Goal: Check status: Check status

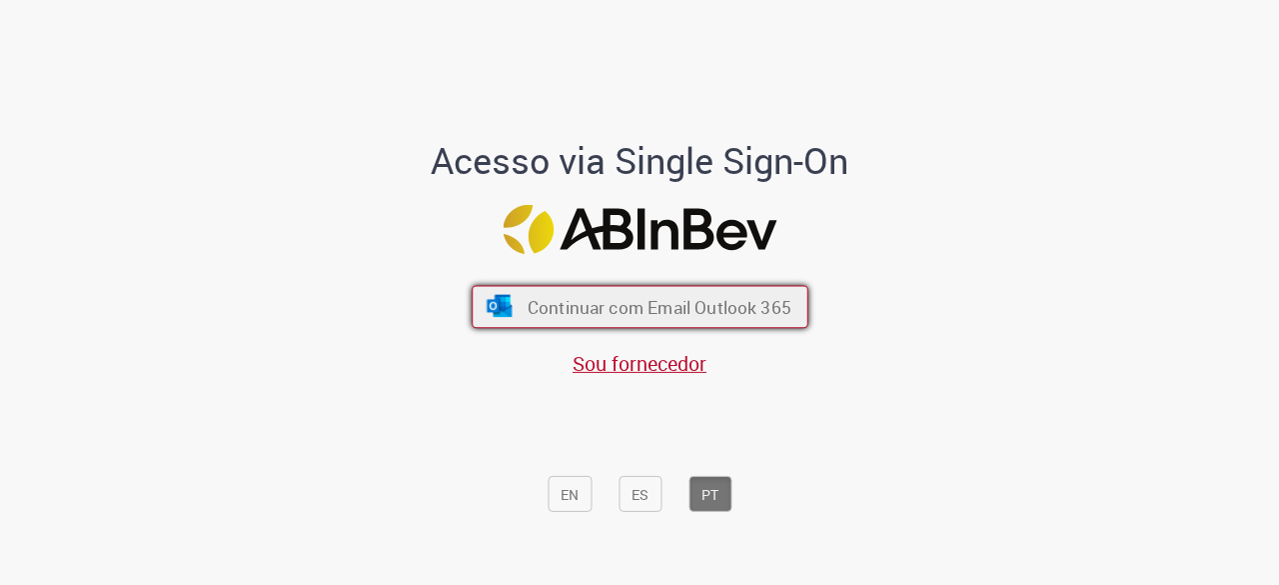
click at [596, 308] on font "Continuar com Email Outlook 365" at bounding box center [659, 307] width 264 height 23
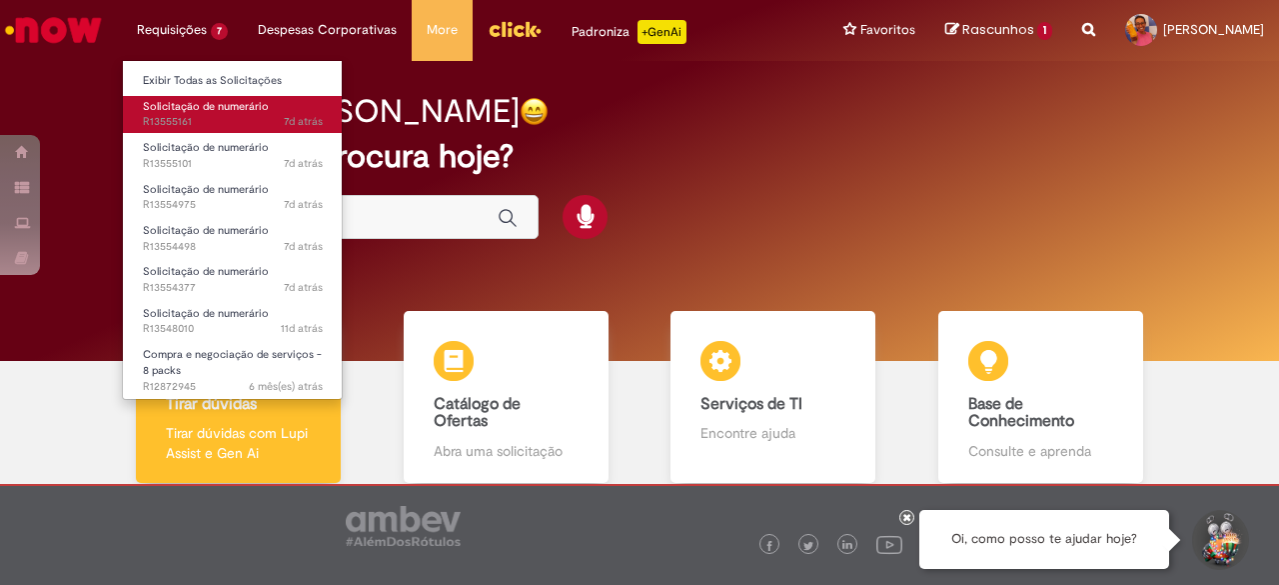
click at [185, 104] on span "Solicitação de numerário" at bounding box center [206, 106] width 126 height 15
click at [232, 102] on span "Solicitação de numerário" at bounding box center [206, 106] width 126 height 15
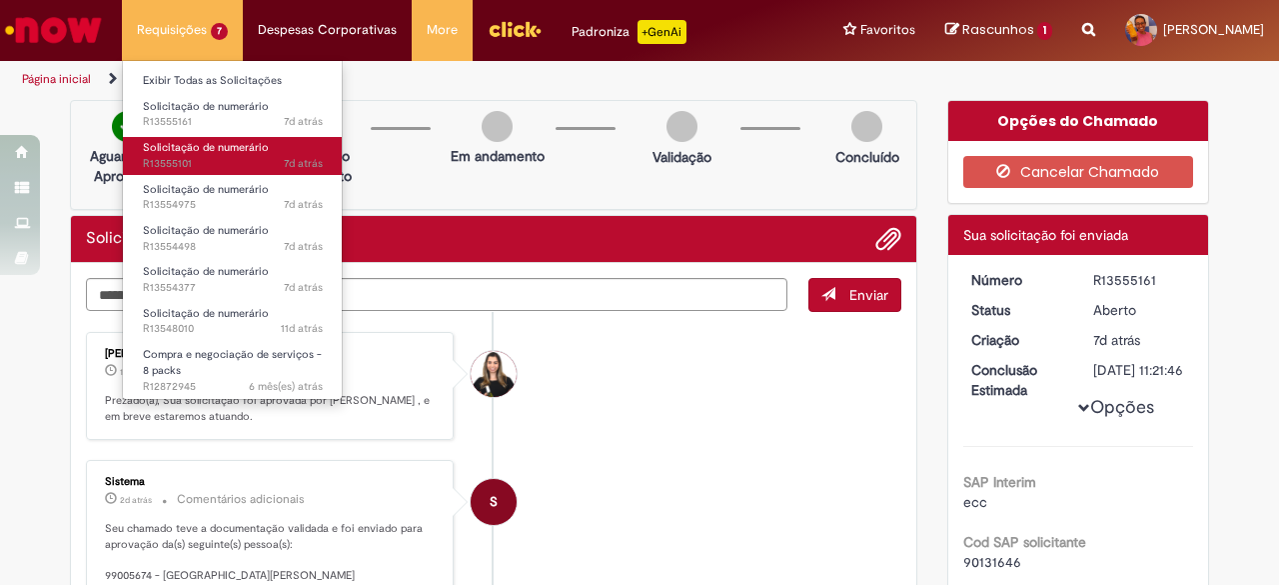
click at [176, 145] on span "Solicitação de numerário" at bounding box center [206, 147] width 126 height 15
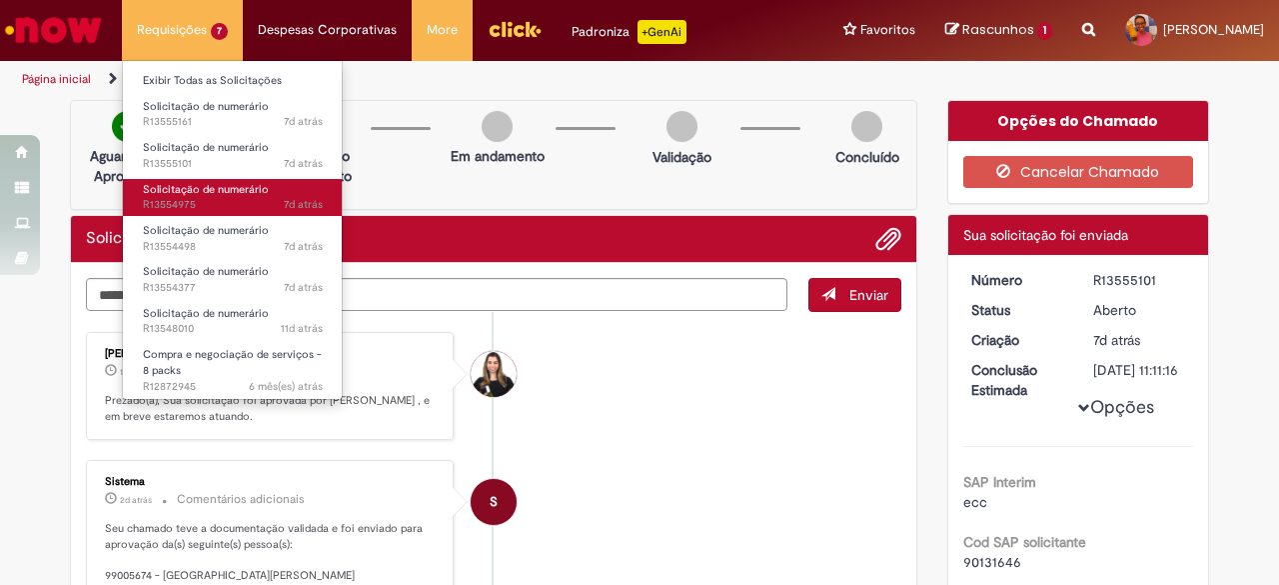
click at [178, 191] on span "Solicitação de numerário" at bounding box center [206, 189] width 126 height 15
click at [197, 188] on span "Solicitação de numerário" at bounding box center [206, 189] width 126 height 15
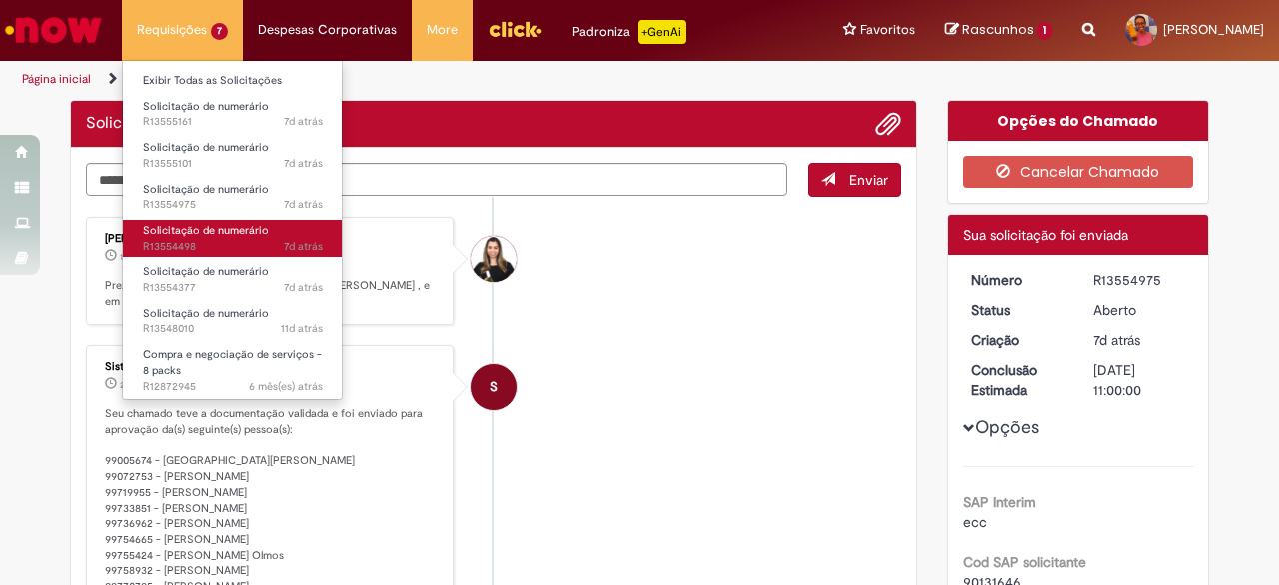
click at [202, 235] on span "Solicitação de numerário" at bounding box center [206, 230] width 126 height 15
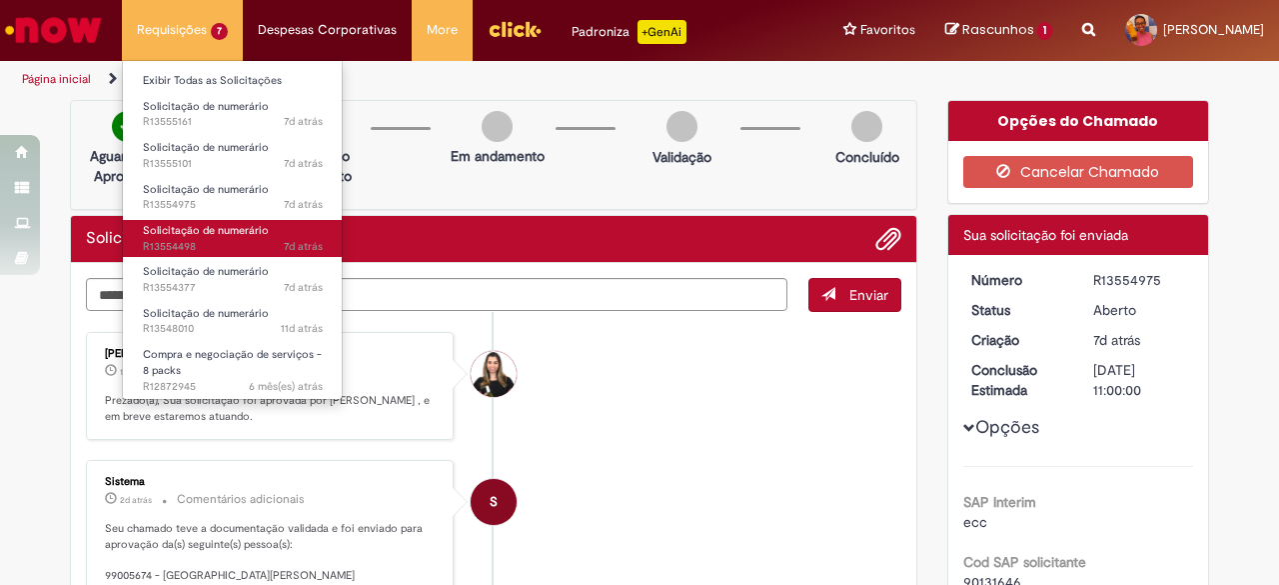
click at [202, 235] on span "Solicitação de numerário" at bounding box center [206, 230] width 126 height 15
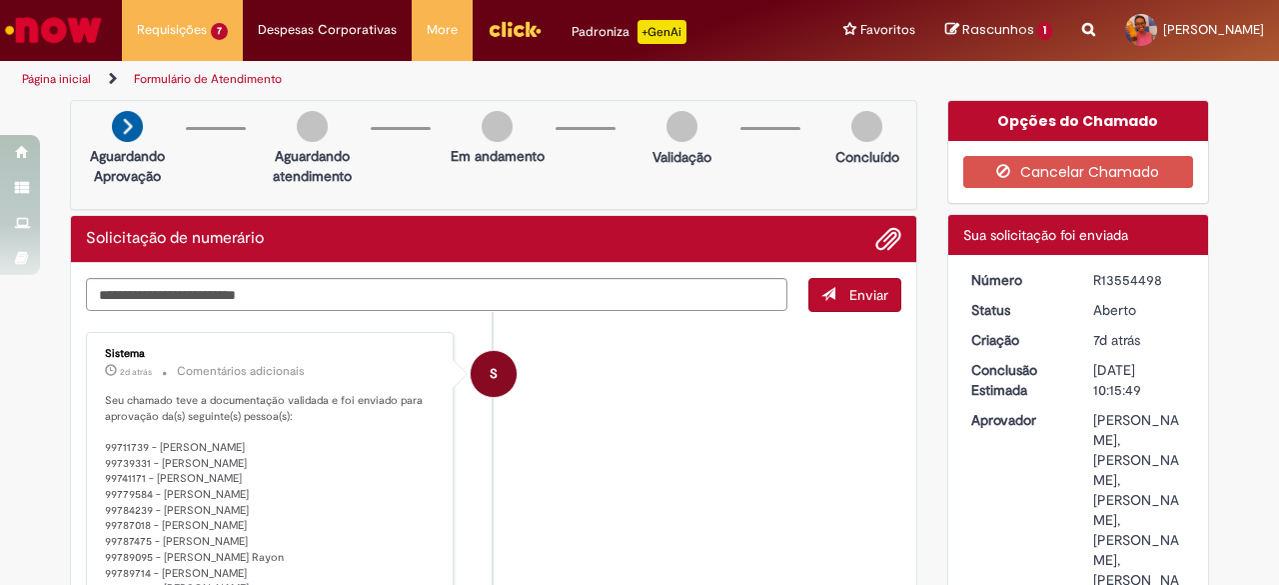
click at [688, 386] on li "S Sistema 2d atrás 2 dias atrás Comentários adicionais Seu chamado teve a docum…" at bounding box center [493, 559] width 815 height 454
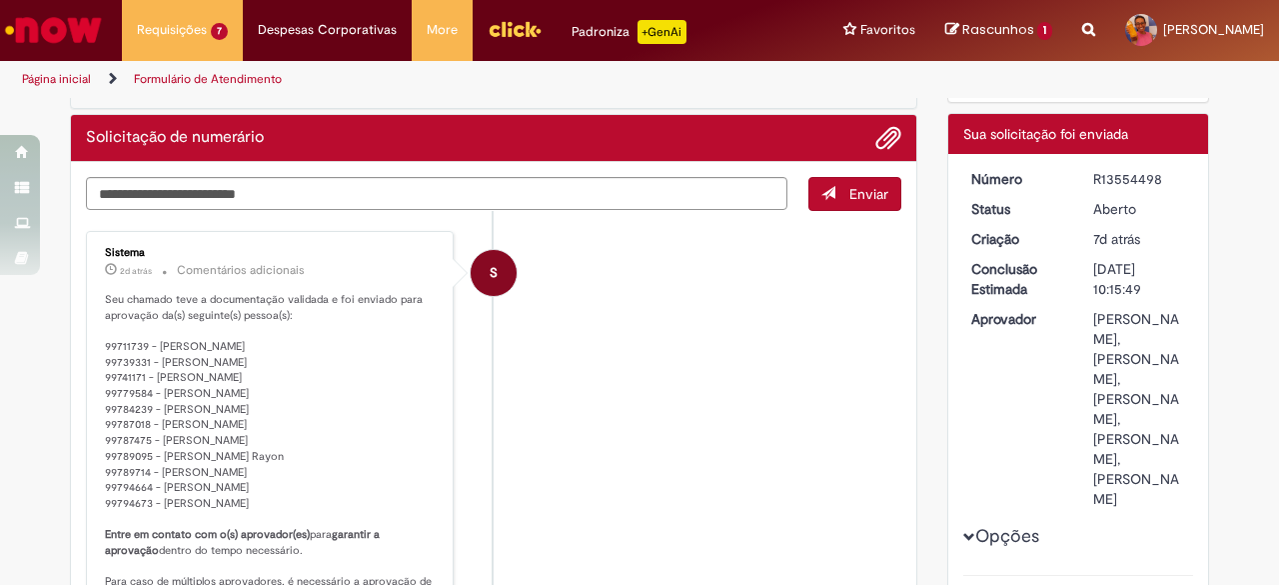
scroll to position [200, 0]
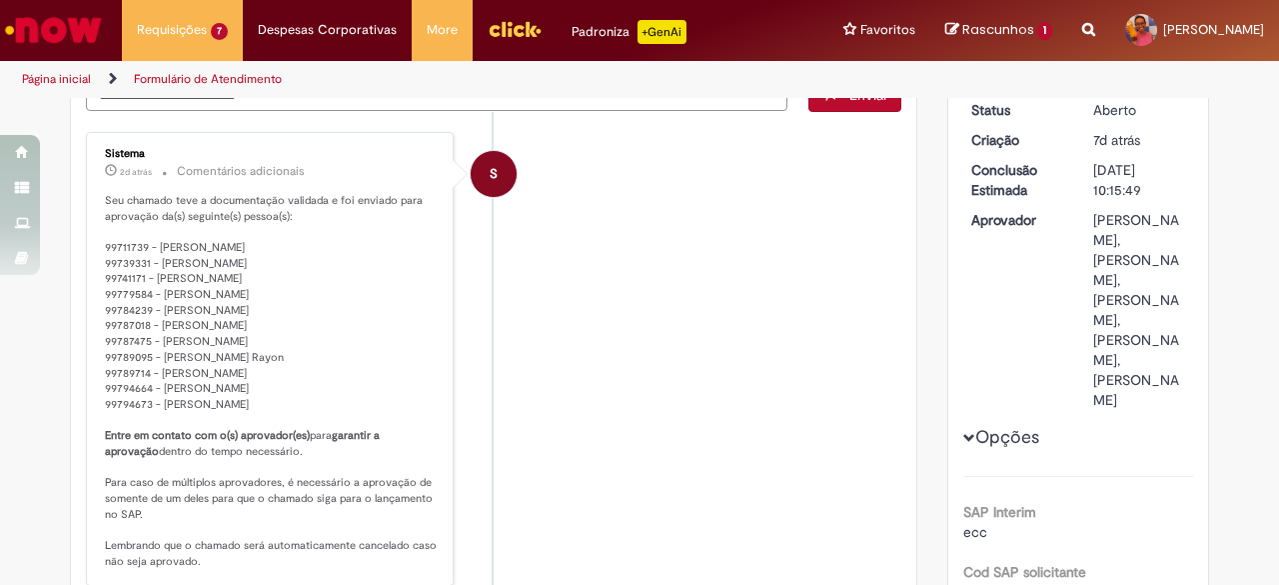
drag, startPoint x: 97, startPoint y: 241, endPoint x: 241, endPoint y: 407, distance: 219.6
click at [241, 407] on p "Seu chamado teve a documentação validada e foi enviado para aprovação da(s) seg…" at bounding box center [271, 381] width 333 height 377
copy p "99711739 - Rogerio Da Silva Palermo 99739331 - Rodrigo Lemos Dos Santos 9974117…"
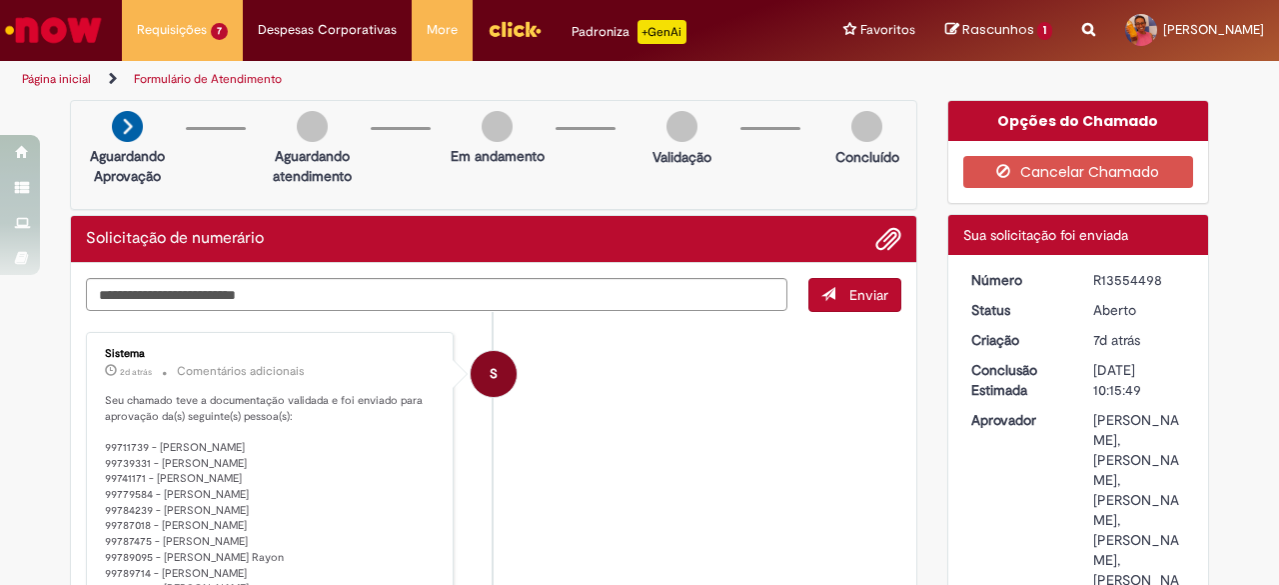
drag, startPoint x: 1086, startPoint y: 276, endPoint x: 1171, endPoint y: 277, distance: 84.9
click at [1171, 277] on div "R13554498" at bounding box center [1139, 280] width 93 height 20
copy div "R13554498"
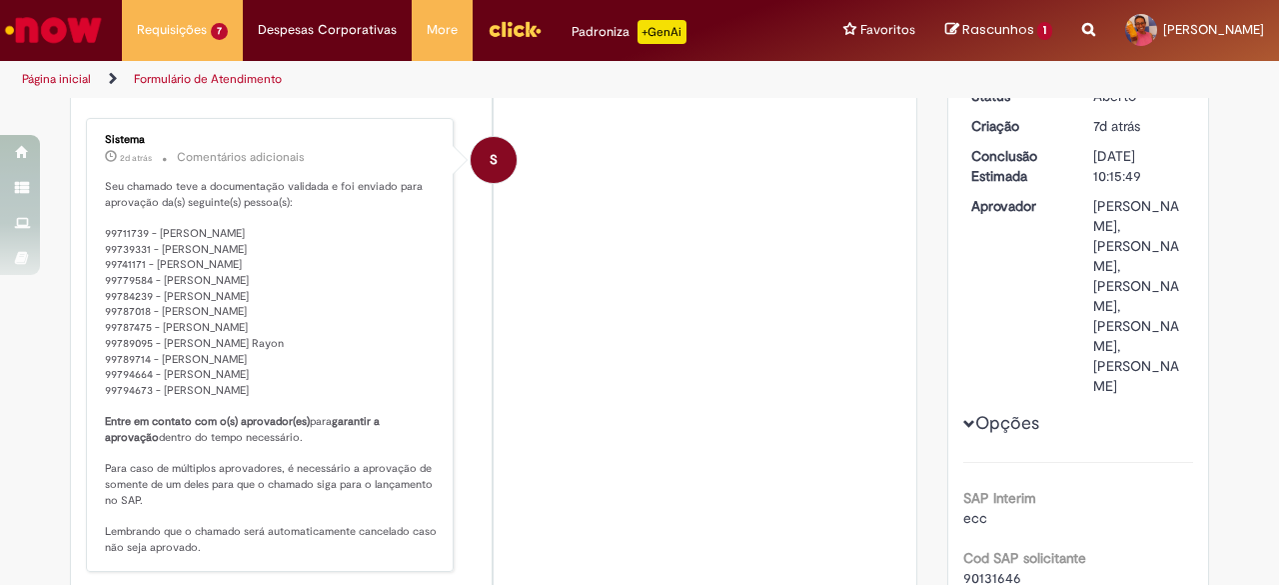
scroll to position [200, 0]
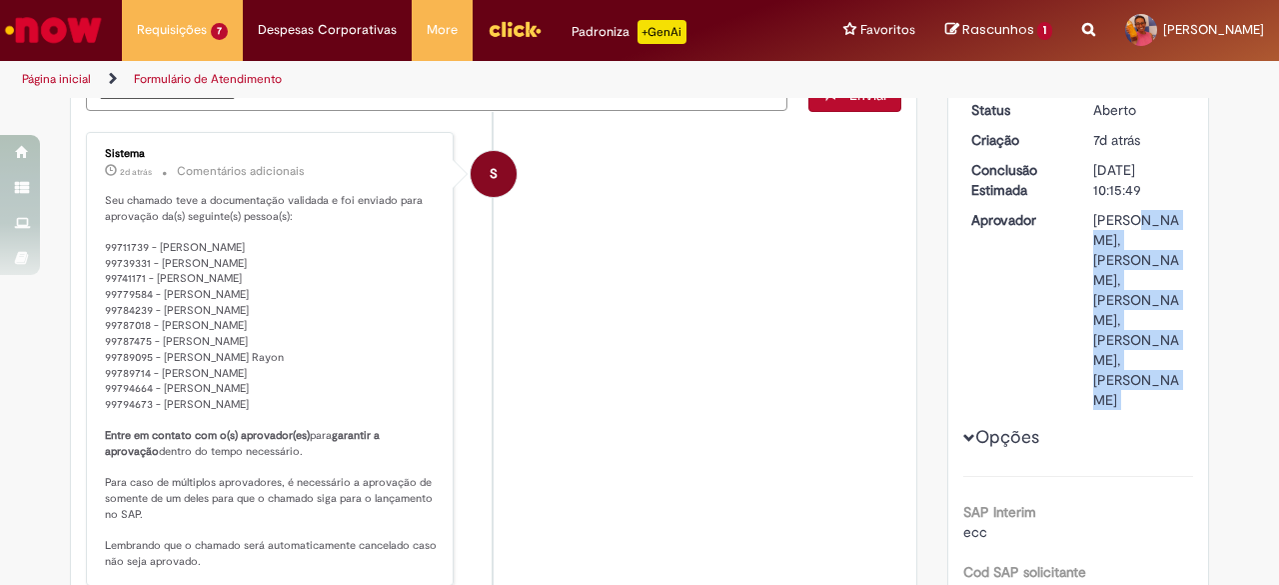
drag, startPoint x: 1081, startPoint y: 218, endPoint x: 1175, endPoint y: 494, distance: 291.3
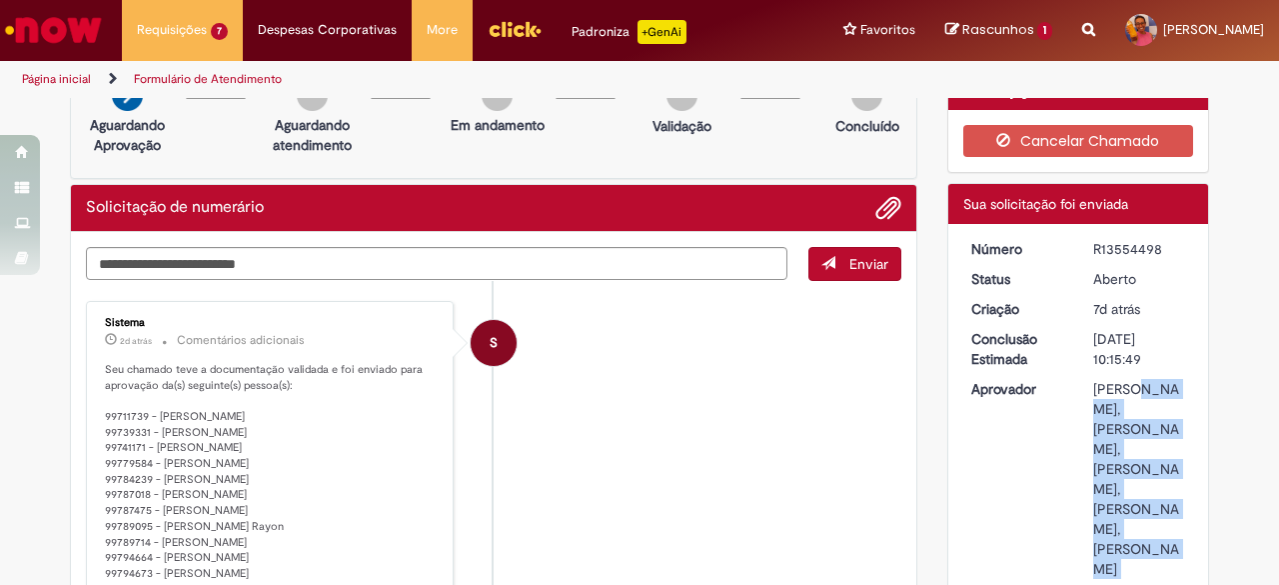
scroll to position [0, 0]
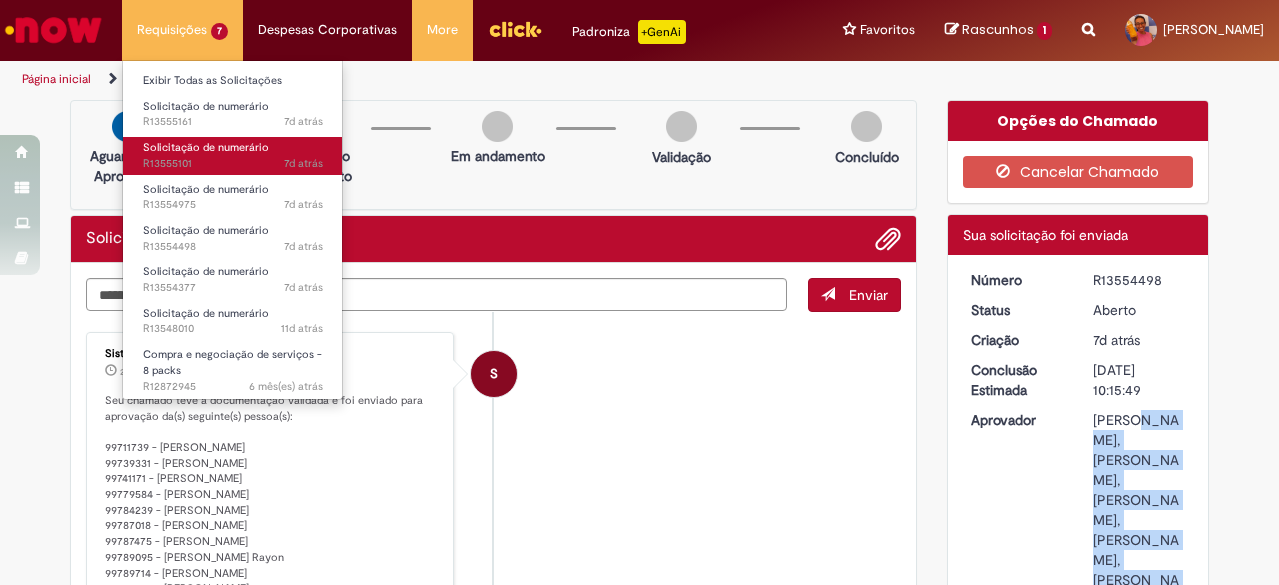
click at [203, 173] on link "Solicitação de numerário 7d atrás 7 dias atrás R13555101" at bounding box center [233, 155] width 220 height 37
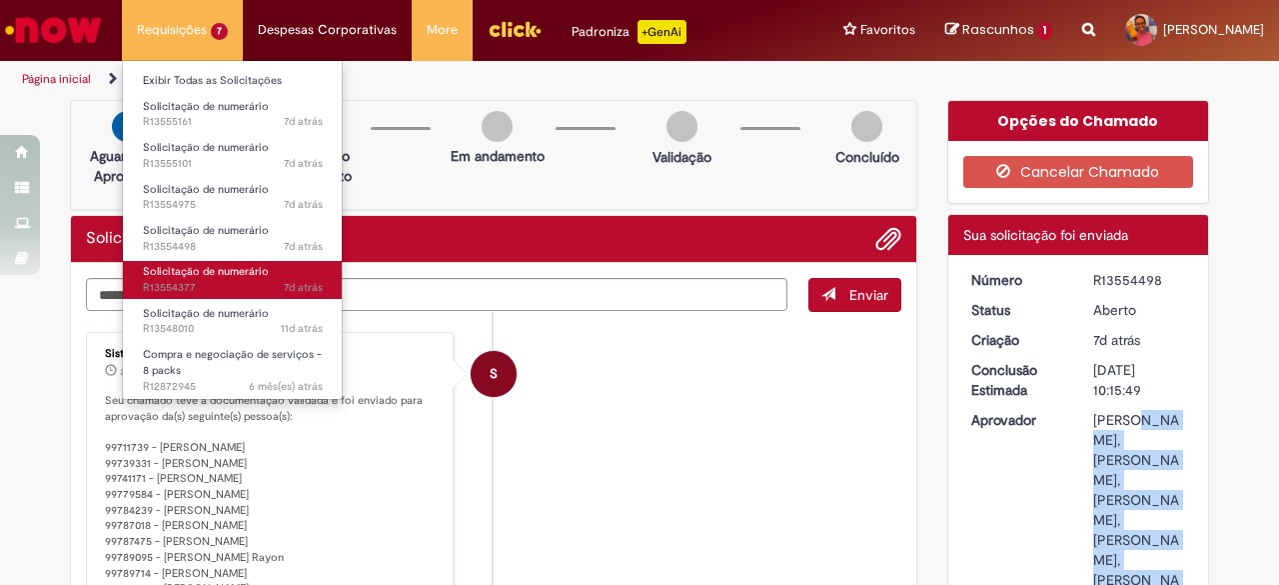
click at [230, 275] on span "Solicitação de numerário" at bounding box center [206, 271] width 126 height 15
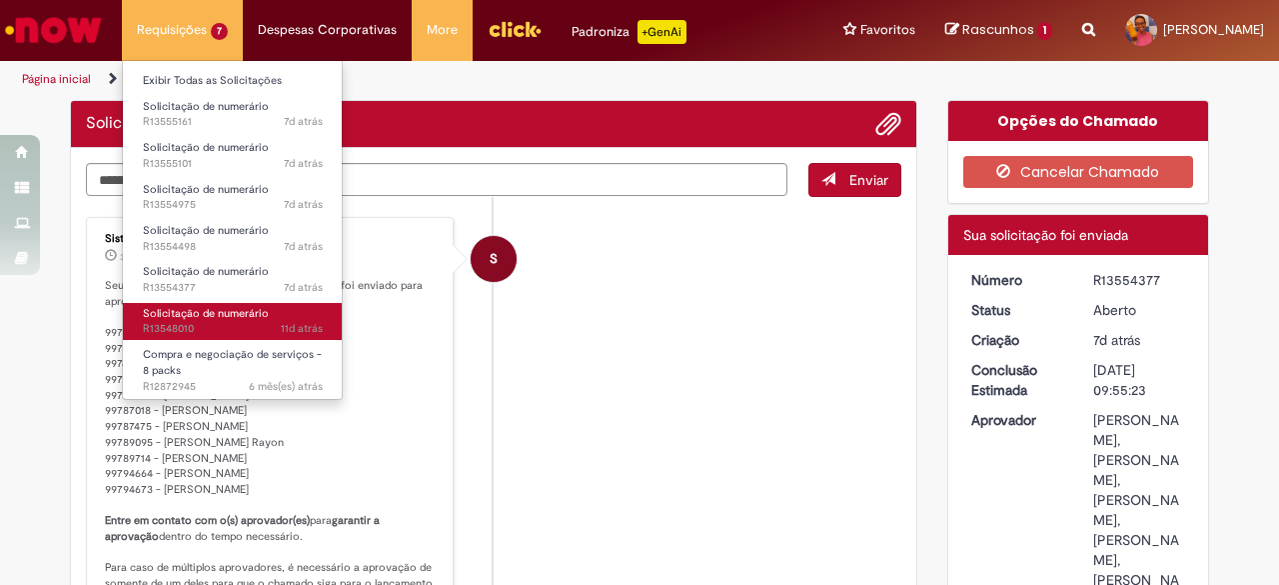
click at [235, 319] on span "Solicitação de numerário" at bounding box center [206, 313] width 126 height 15
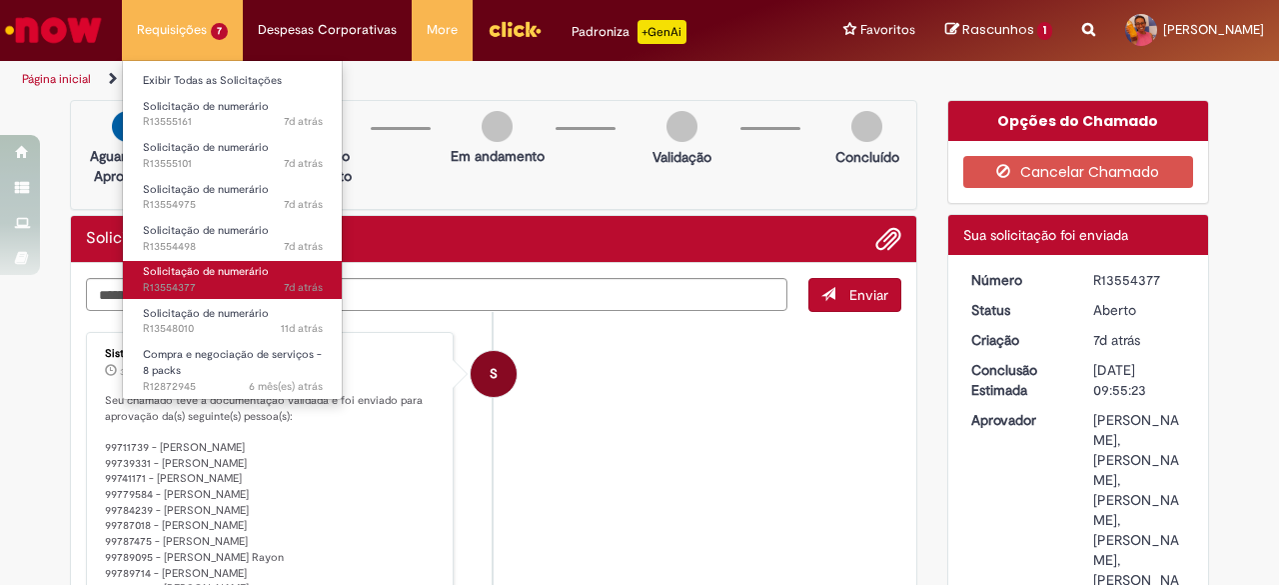
click at [239, 275] on span "Solicitação de numerário" at bounding box center [206, 271] width 126 height 15
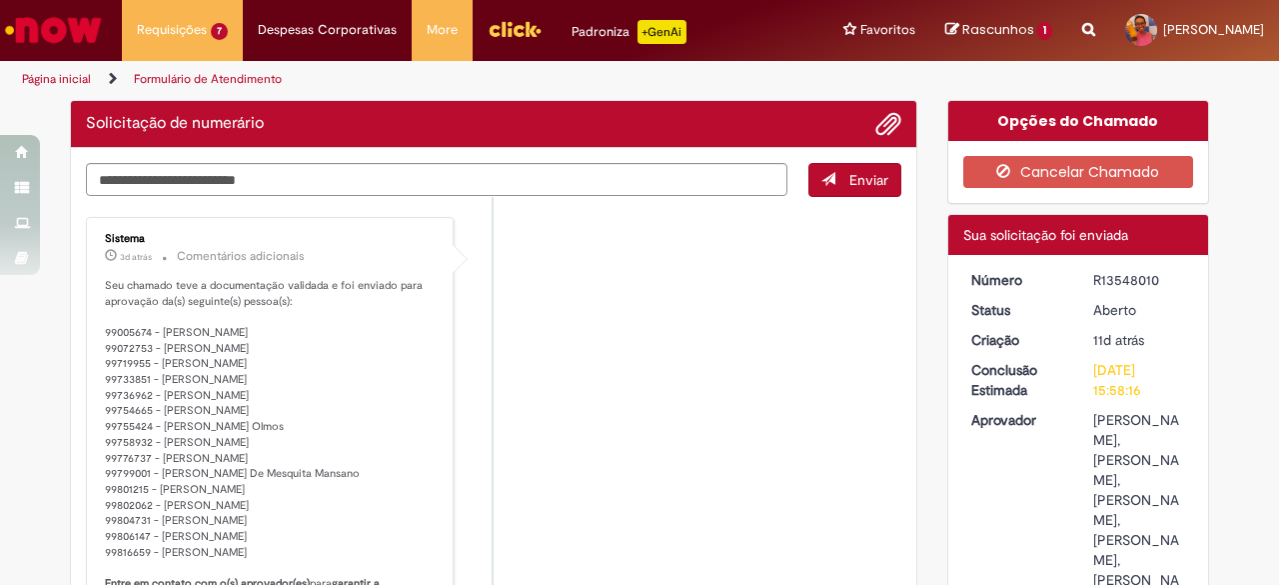
click at [583, 337] on li "Sistema 3d atrás 3 dias atrás Comentários adicionais Seu chamado teve a documen…" at bounding box center [493, 475] width 815 height 517
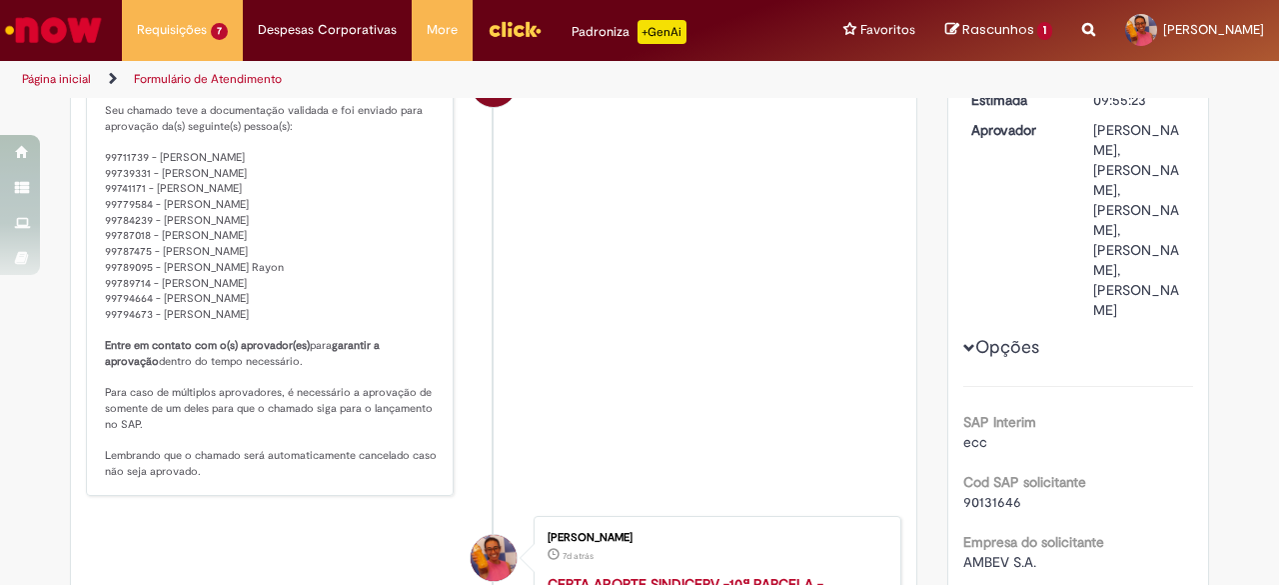
scroll to position [100, 0]
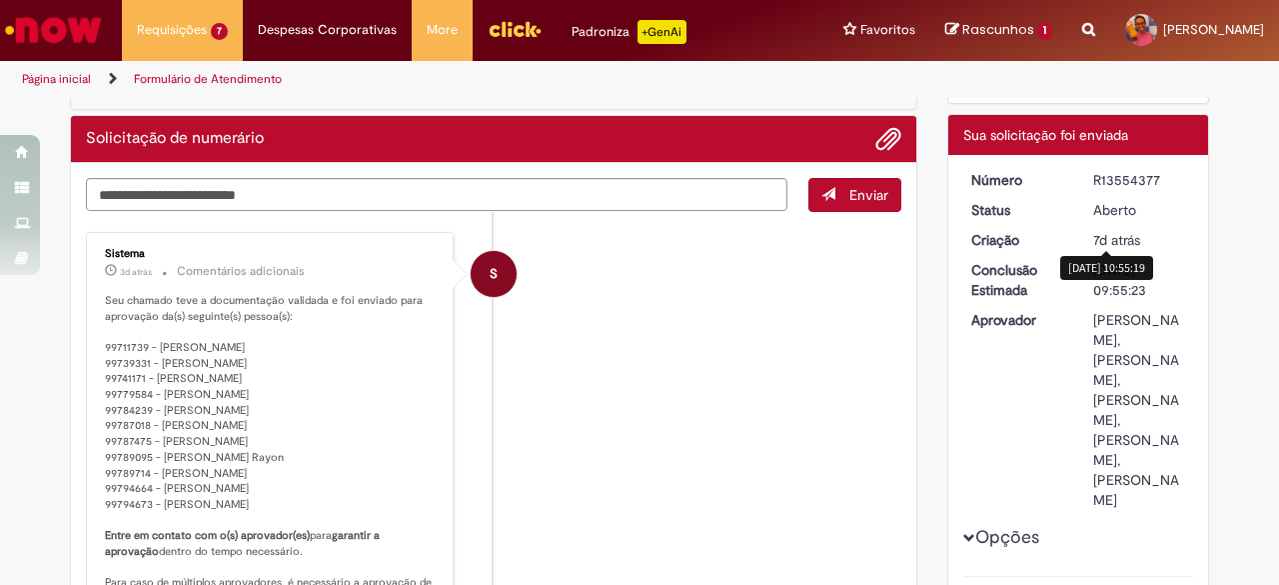
drag, startPoint x: 1087, startPoint y: 175, endPoint x: 1191, endPoint y: 179, distance: 104.0
click at [1191, 179] on dd "R13554377" at bounding box center [1139, 180] width 123 height 20
copy div "R13554377"
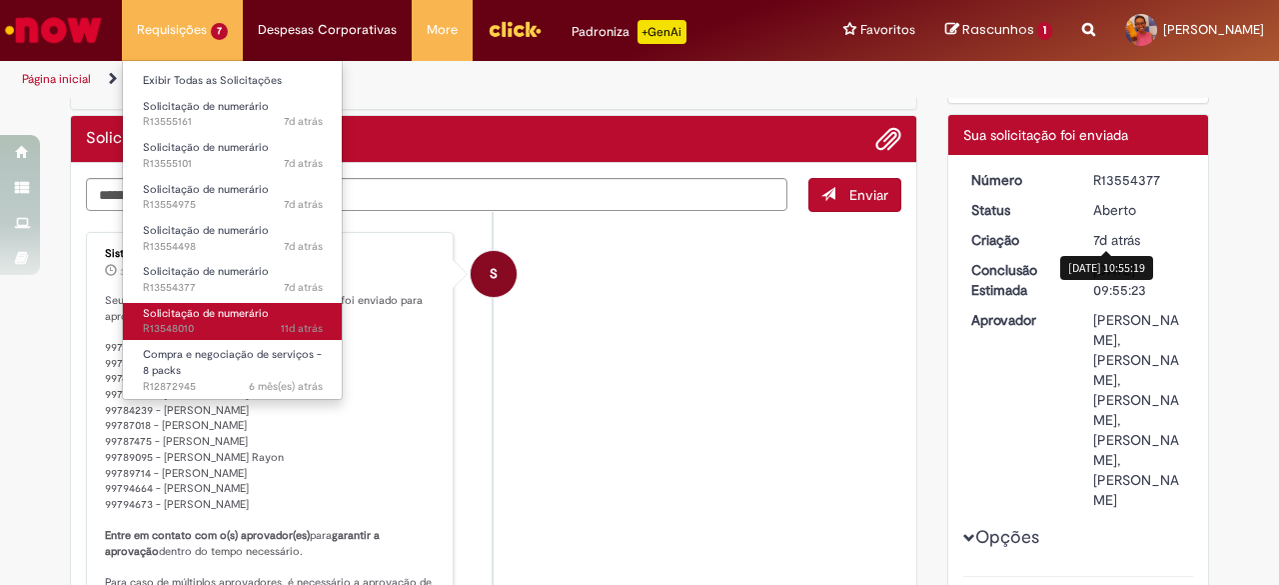
click at [206, 309] on span "Solicitação de numerário" at bounding box center [206, 313] width 126 height 15
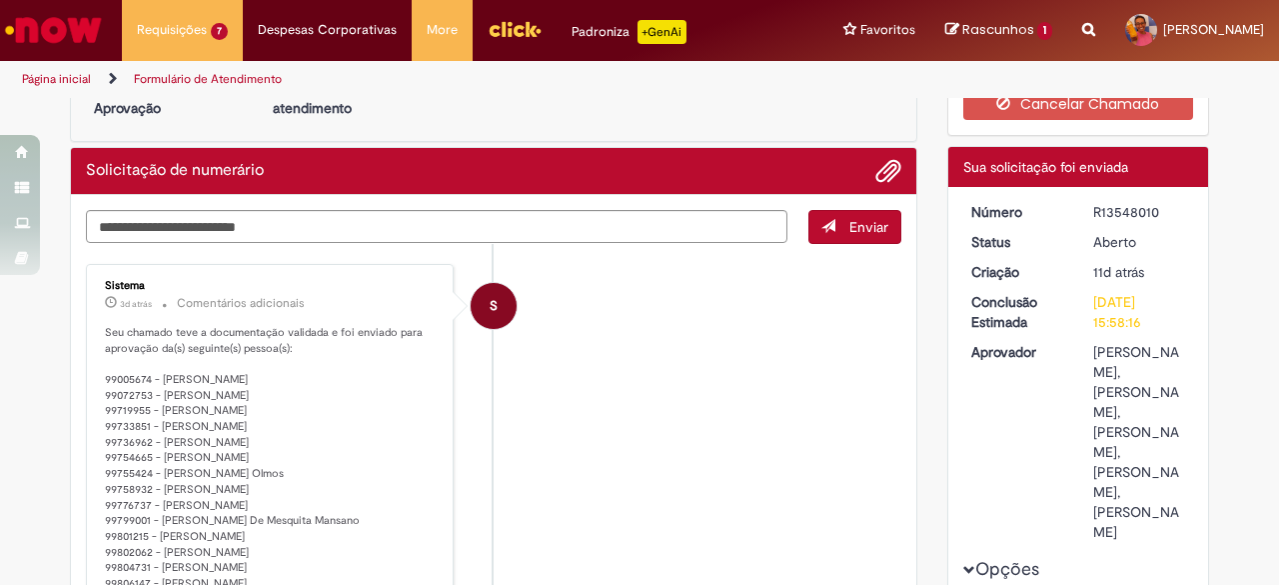
scroll to position [100, 0]
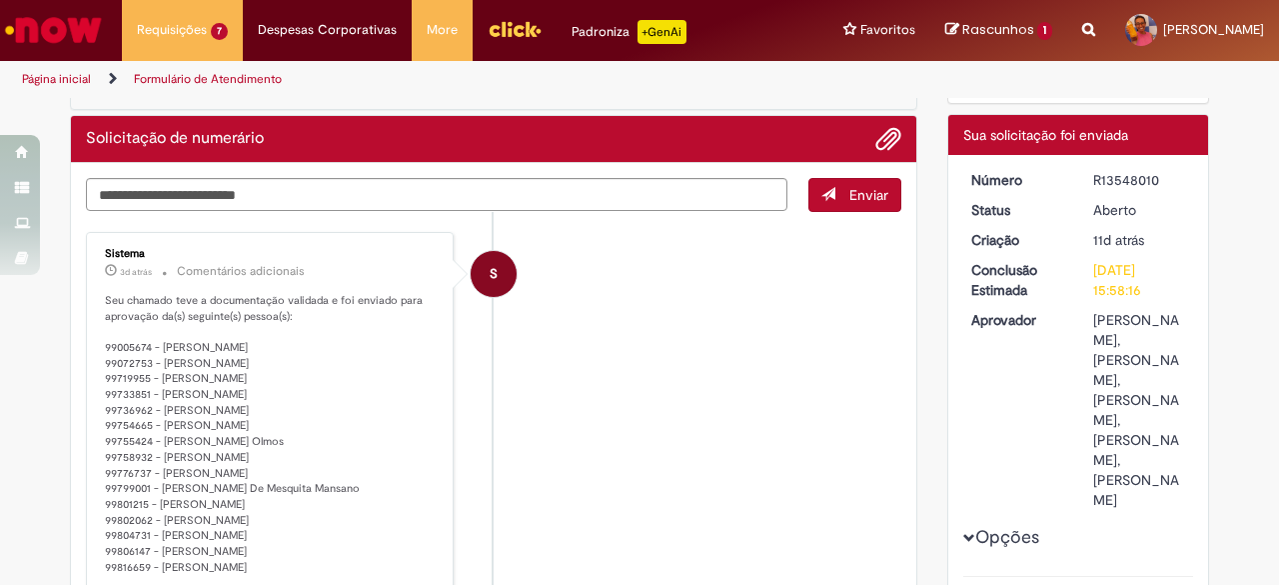
drag, startPoint x: 98, startPoint y: 344, endPoint x: 287, endPoint y: 560, distance: 286.8
click at [287, 560] on p "Seu chamado teve a documentação validada e foi enviado para aprovação da(s) seg…" at bounding box center [271, 513] width 333 height 440
copy p "99005674 - Wellington Koji Hayashida 99072753 - Mauricio De Camargo 99719955 - …"
drag, startPoint x: 1086, startPoint y: 174, endPoint x: 1173, endPoint y: 175, distance: 86.9
click at [1173, 175] on div "R13548010" at bounding box center [1139, 180] width 93 height 20
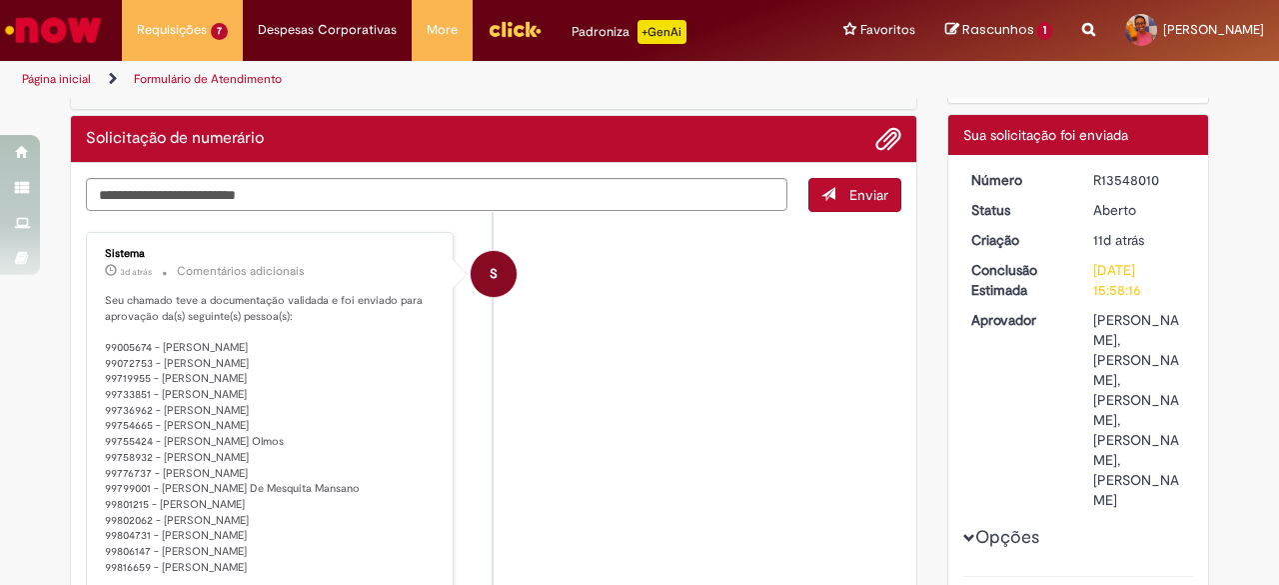
copy div "R13548010"
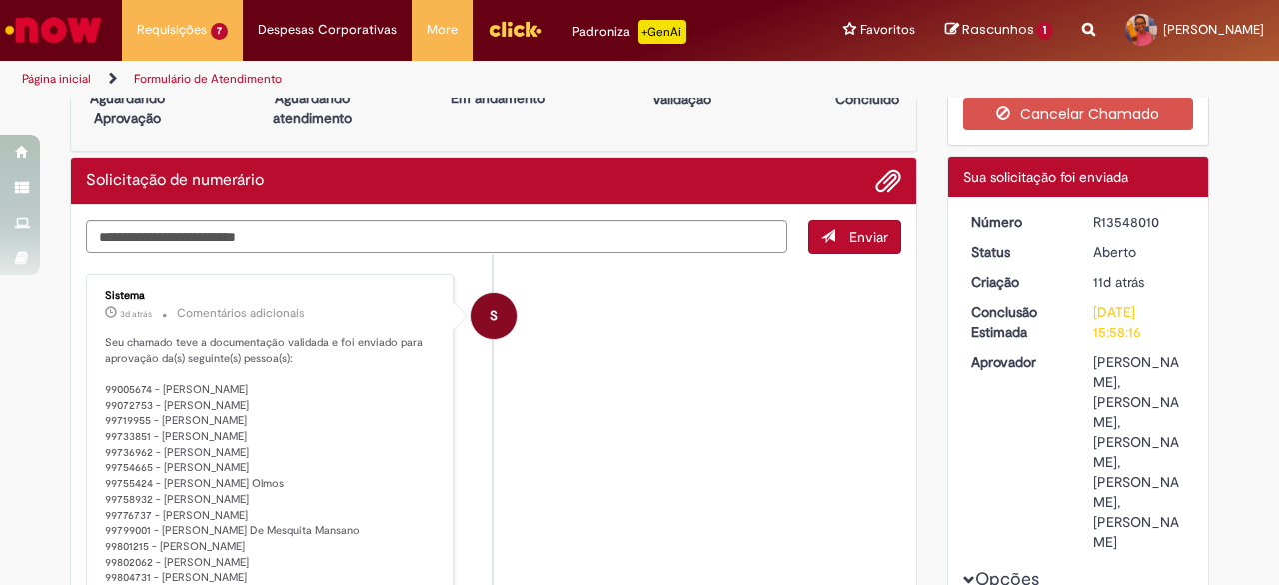
scroll to position [0, 0]
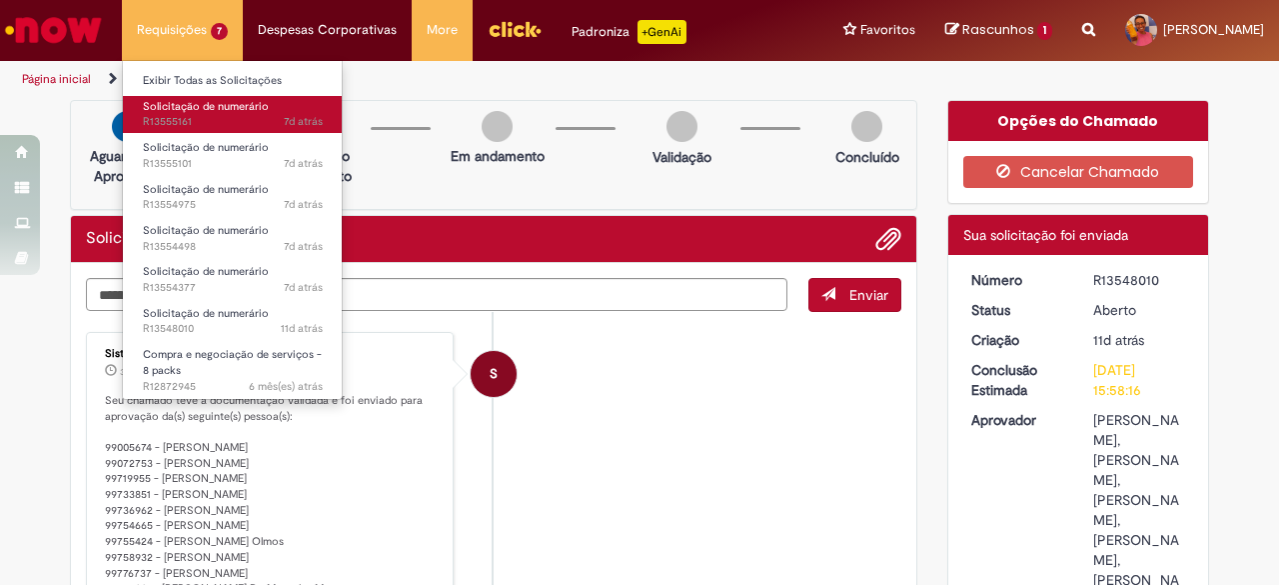
click at [198, 108] on span "Solicitação de numerário" at bounding box center [206, 106] width 126 height 15
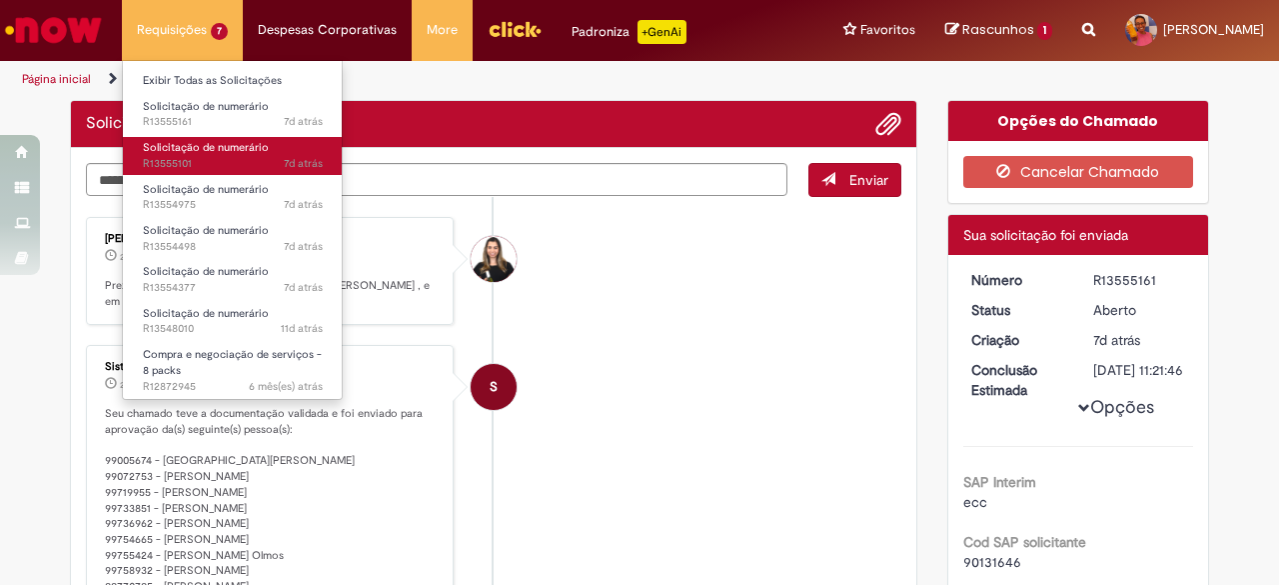
click at [200, 147] on span "Solicitação de numerário" at bounding box center [206, 147] width 126 height 15
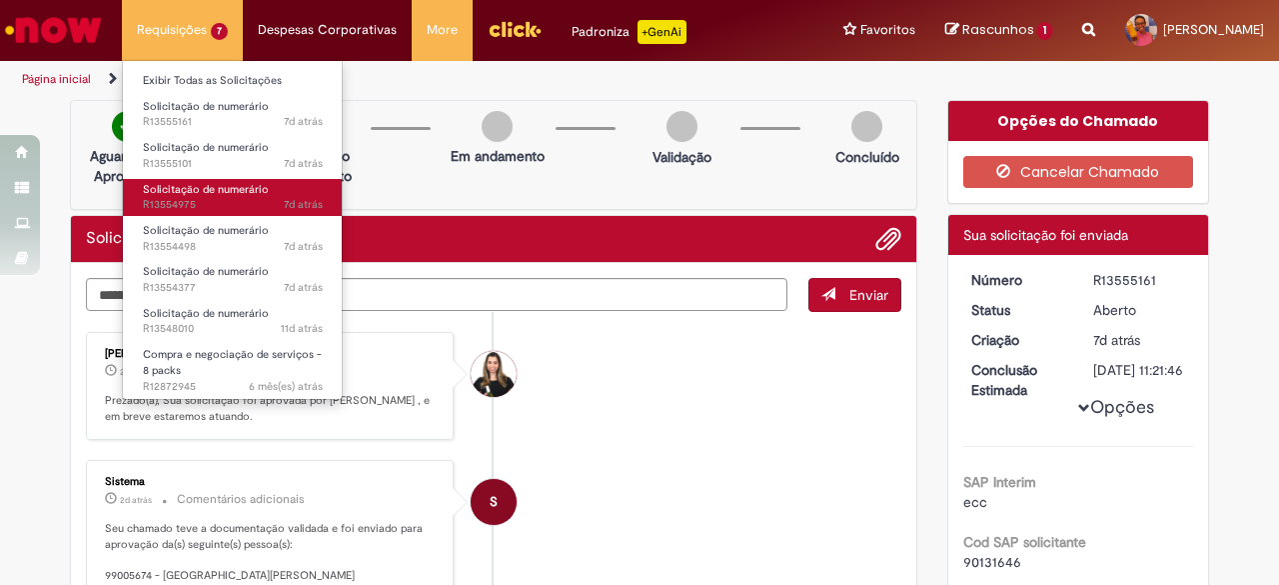
click at [204, 192] on span "Solicitação de numerário" at bounding box center [206, 189] width 126 height 15
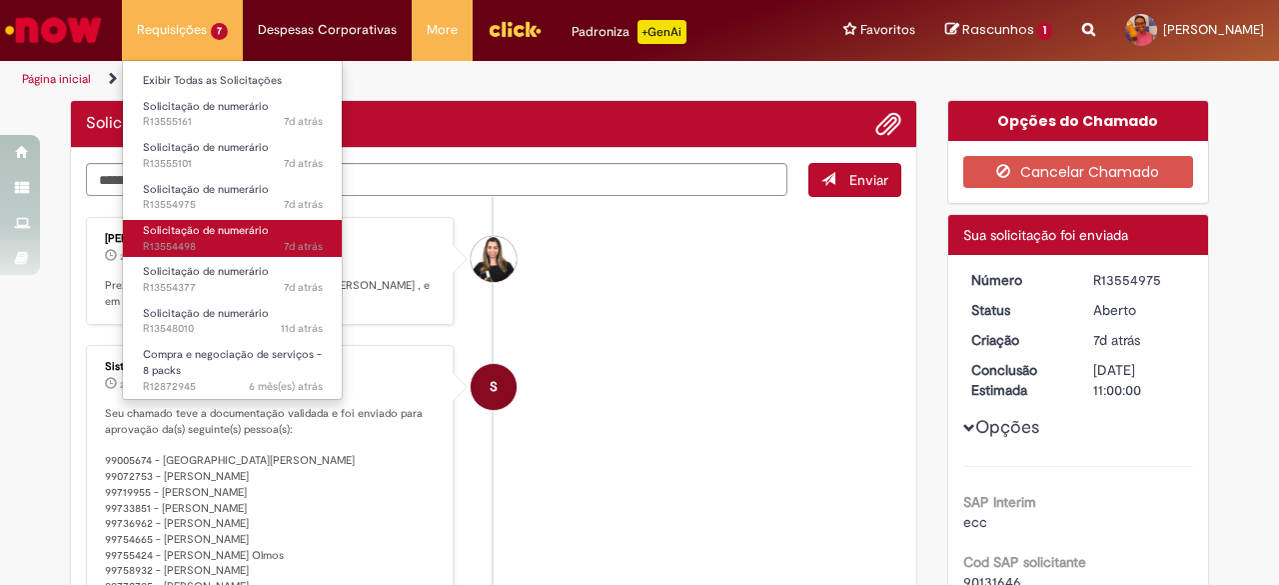
click at [206, 234] on span "Solicitação de numerário" at bounding box center [206, 230] width 126 height 15
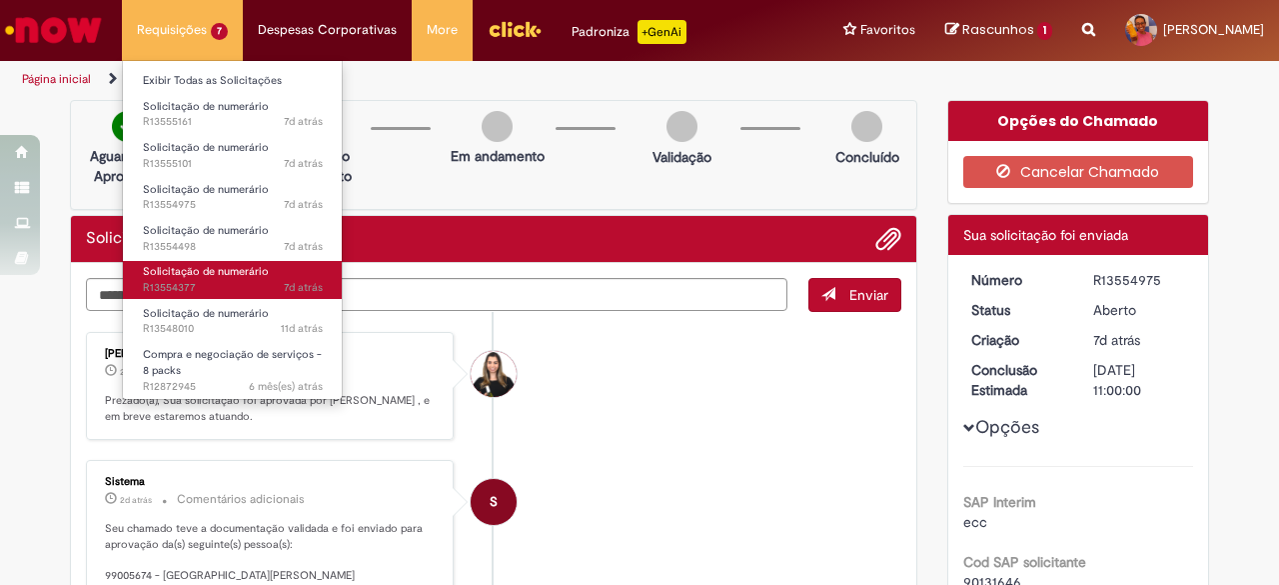
click at [207, 265] on span "Solicitação de numerário" at bounding box center [206, 271] width 126 height 15
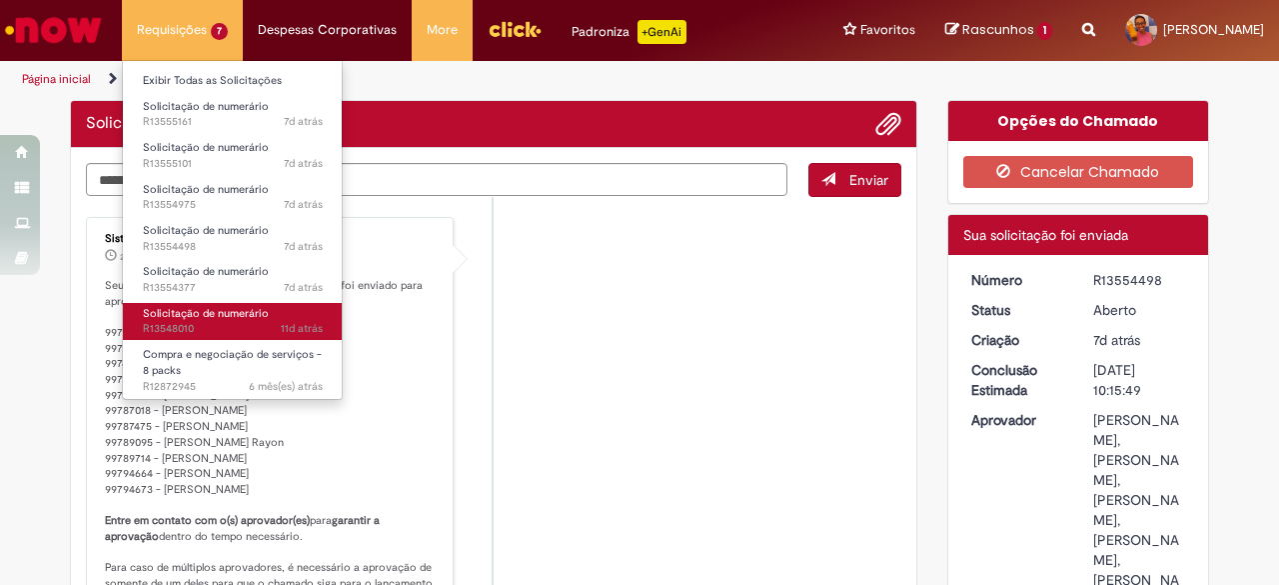
click at [202, 314] on span "Solicitação de numerário" at bounding box center [206, 313] width 126 height 15
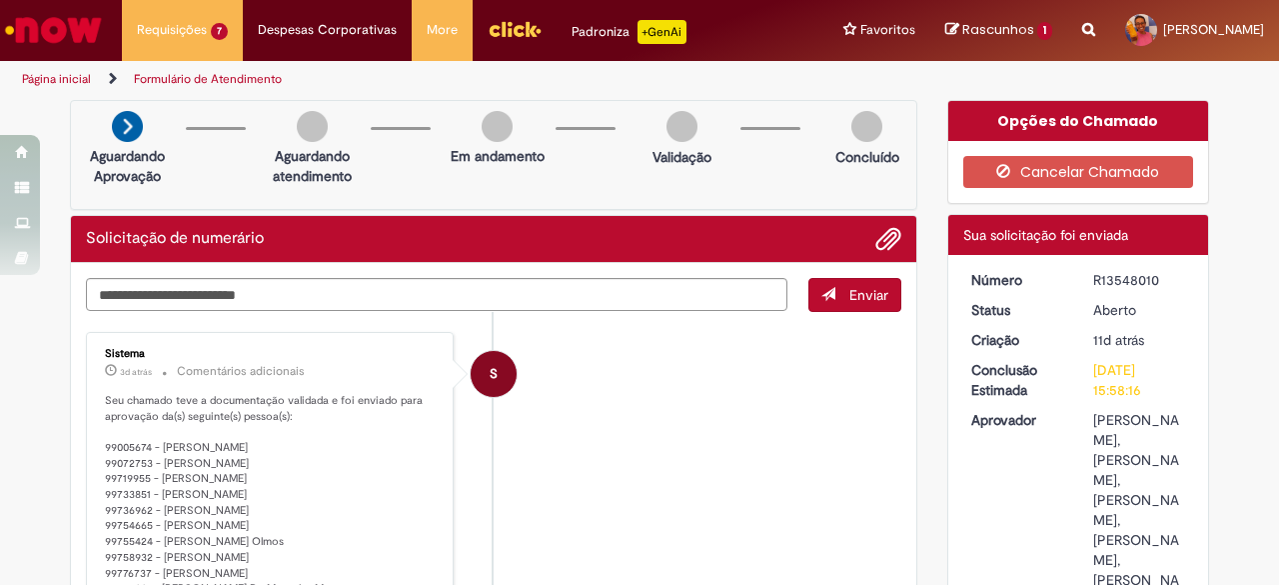
click at [68, 47] on img "Ir para a Homepage" at bounding box center [53, 30] width 103 height 40
